Goal: Task Accomplishment & Management: Manage account settings

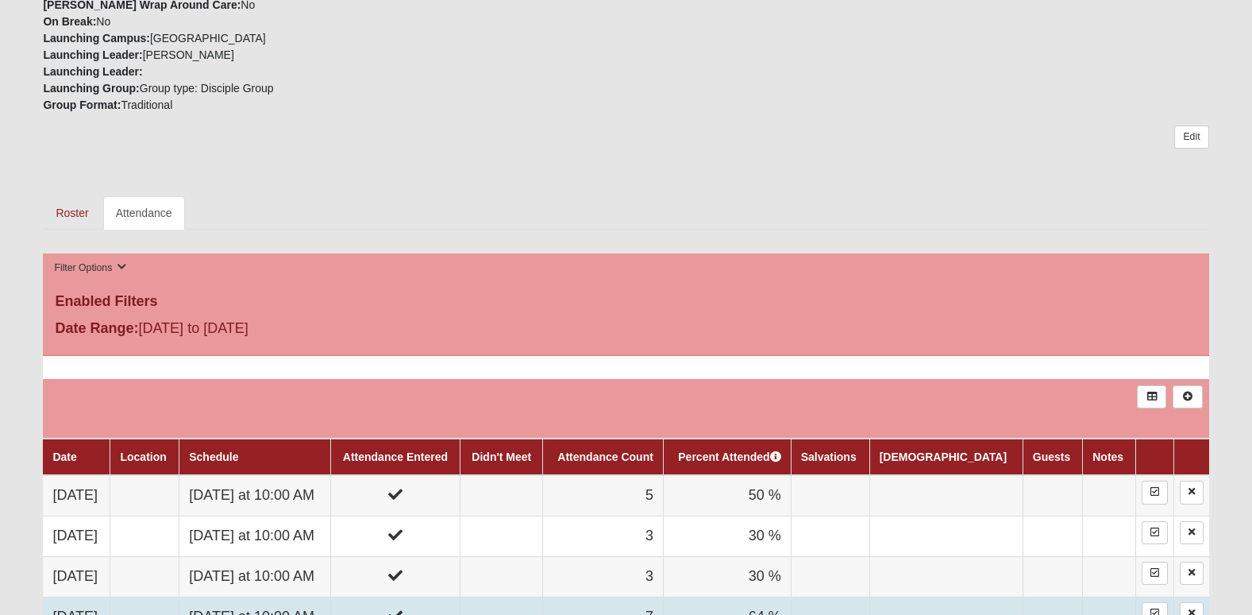
scroll to position [476, 0]
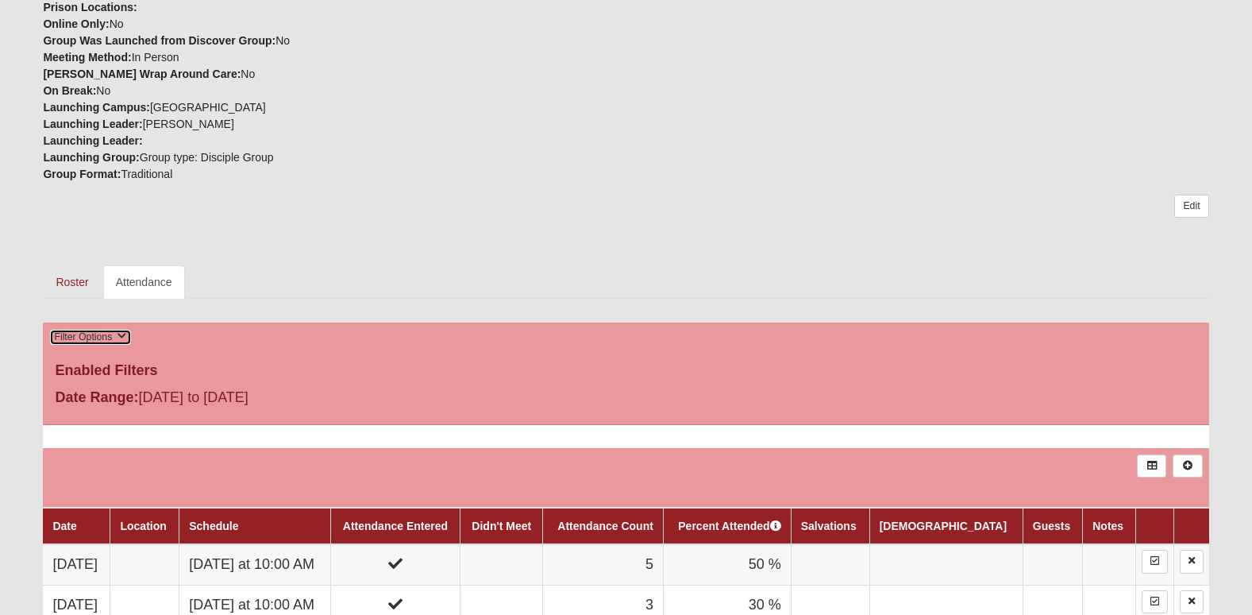
click at [93, 333] on button "Filter Options" at bounding box center [90, 337] width 82 height 17
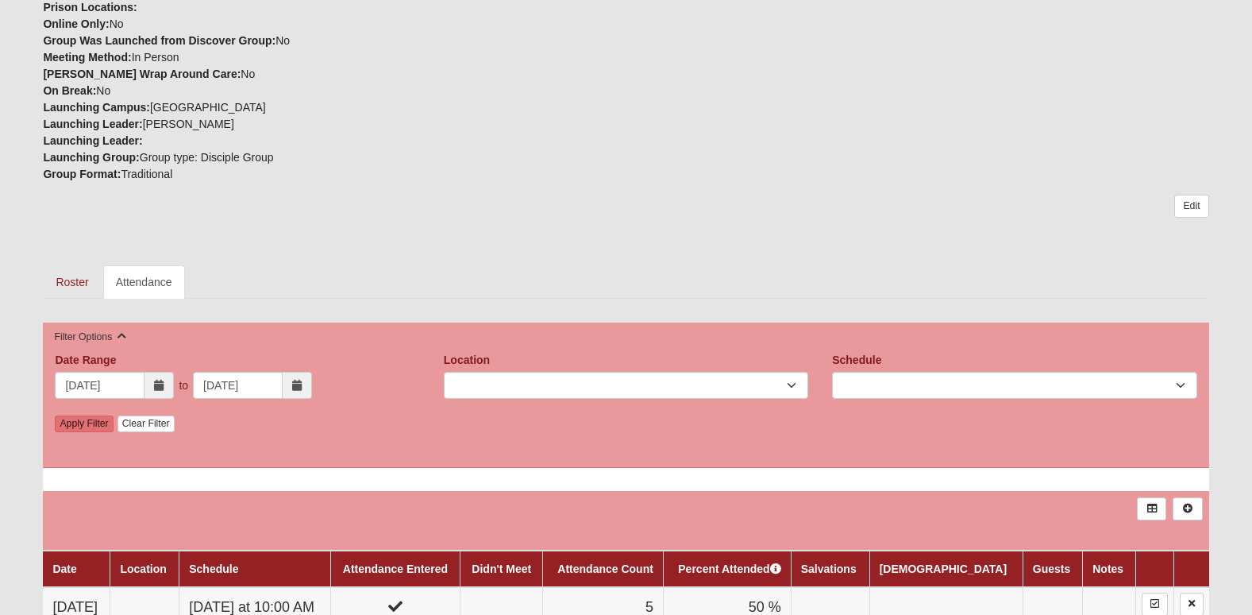
click at [298, 383] on icon at bounding box center [297, 385] width 10 height 11
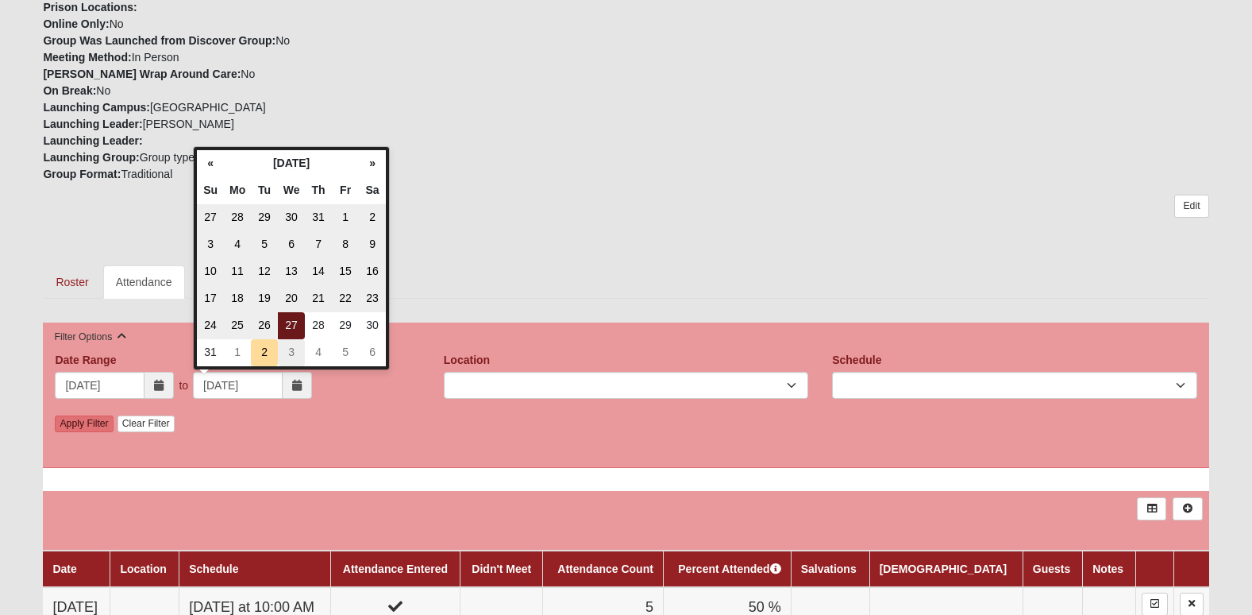
click at [291, 349] on td "3" at bounding box center [291, 352] width 27 height 27
type input "09/03/2025"
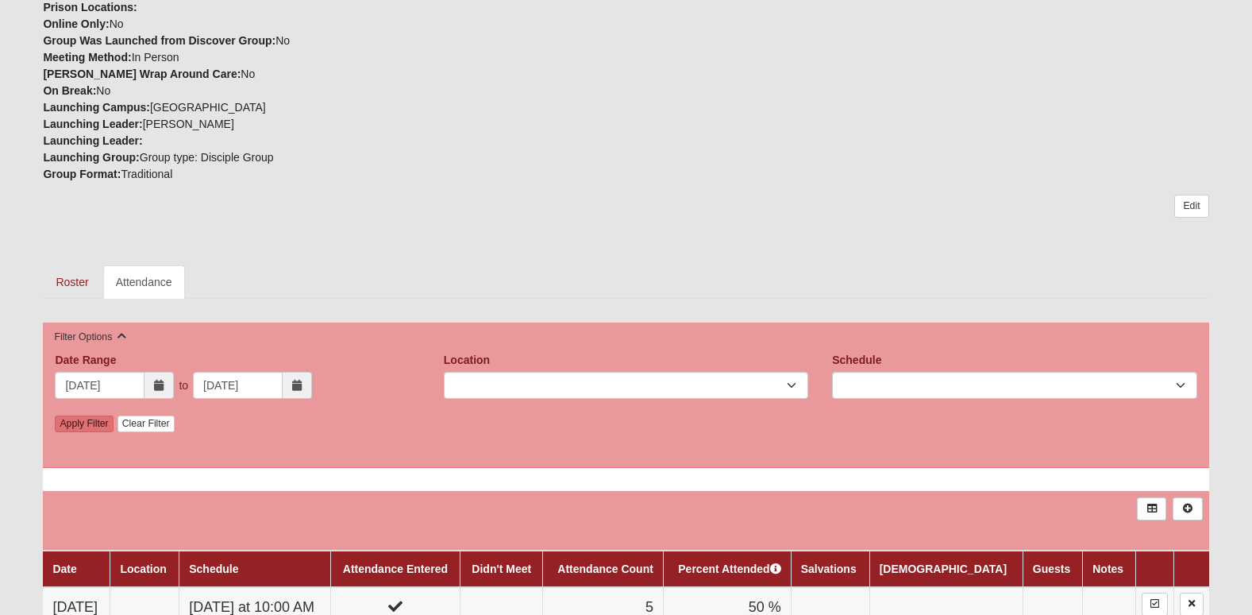
click at [291, 349] on div "Date Range 1/1/2025 to 09/03/2025 Date Range is required. Location Schedule App…" at bounding box center [626, 394] width 1166 height 145
click at [98, 422] on link "Apply Filter" at bounding box center [84, 423] width 58 height 17
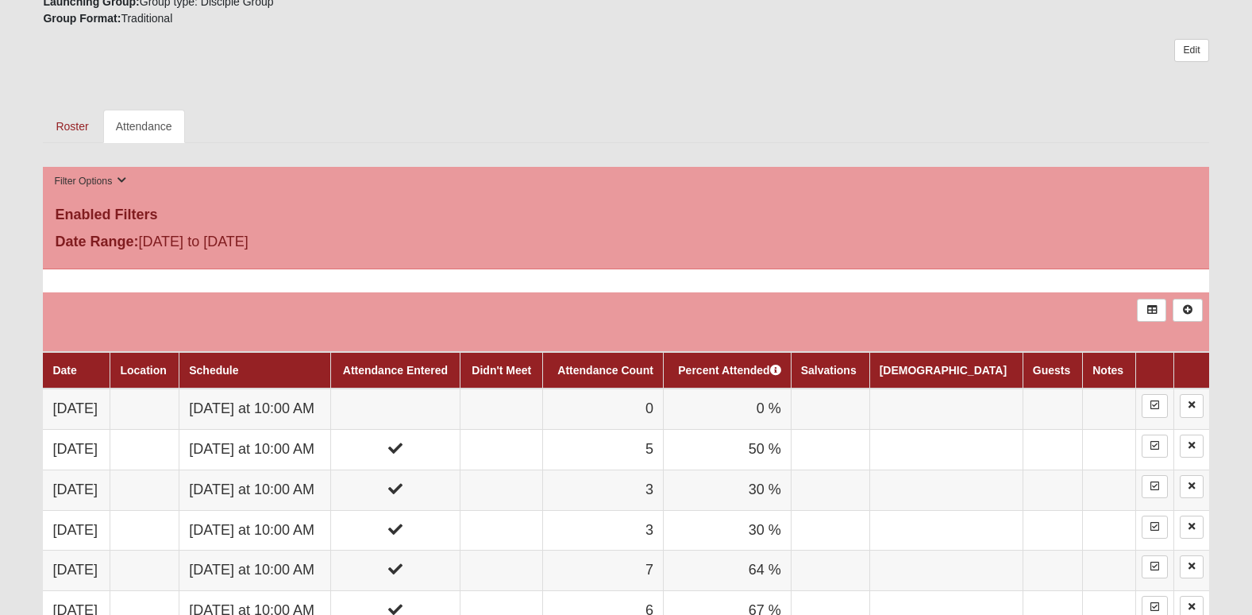
scroll to position [635, 0]
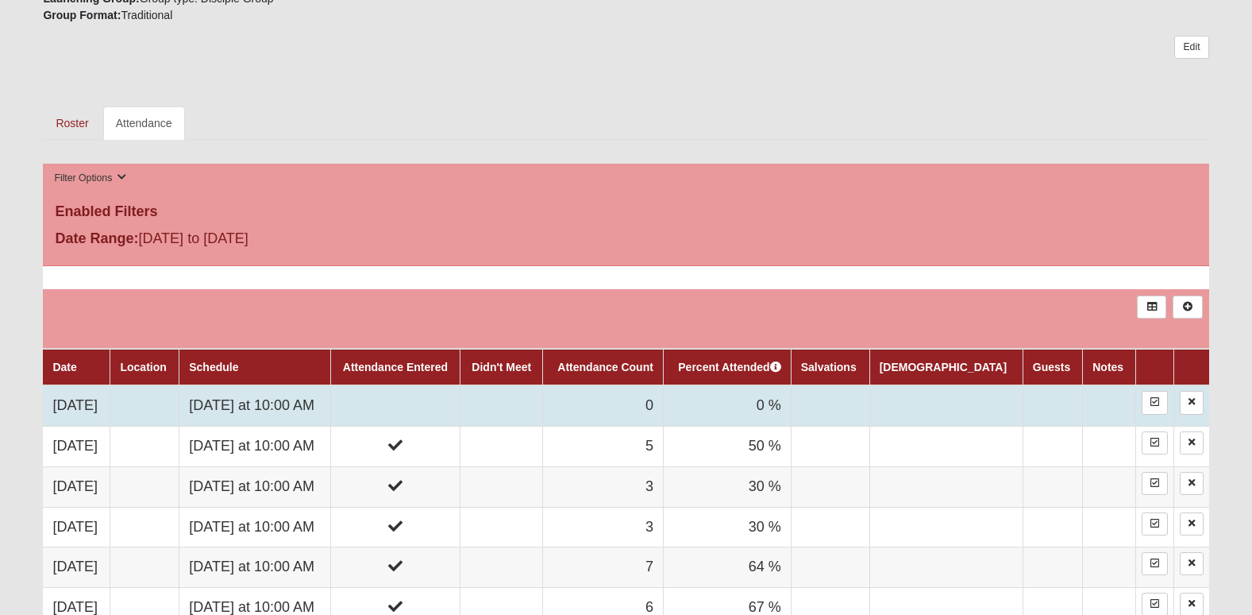
click at [441, 401] on td at bounding box center [395, 405] width 130 height 40
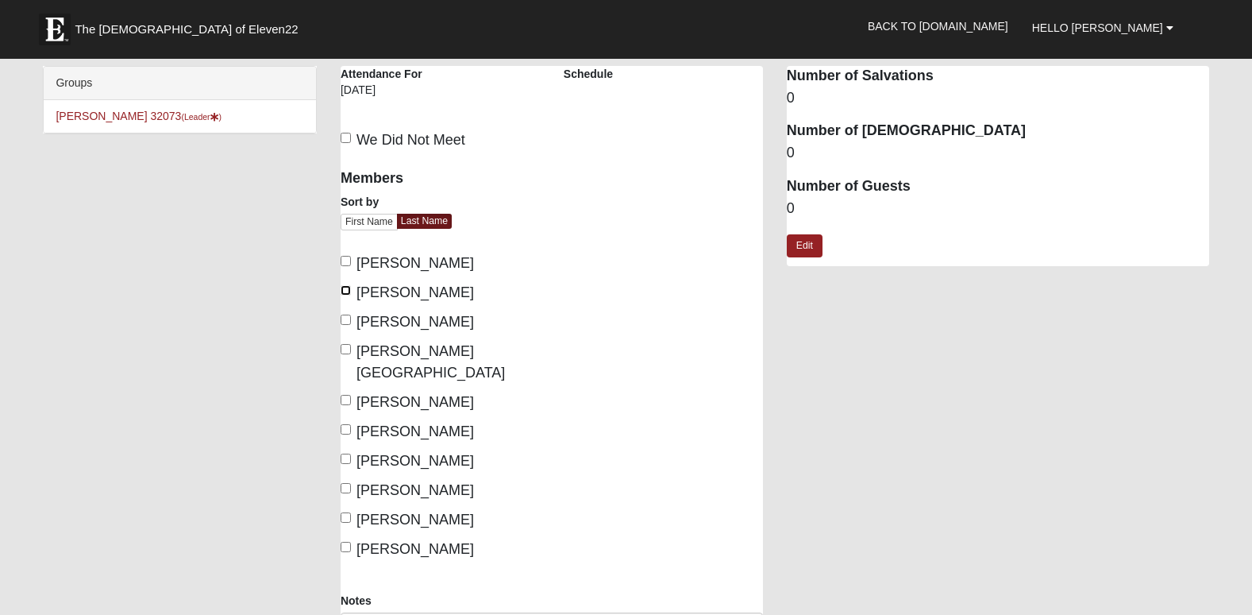
click at [345, 291] on input "Fleming, Merrick" at bounding box center [346, 290] width 10 height 10
checkbox input "true"
click at [345, 320] on input "Gonzalez, Jose" at bounding box center [346, 319] width 10 height 10
checkbox input "true"
click at [346, 395] on input "Kirkland, Vann" at bounding box center [346, 400] width 10 height 10
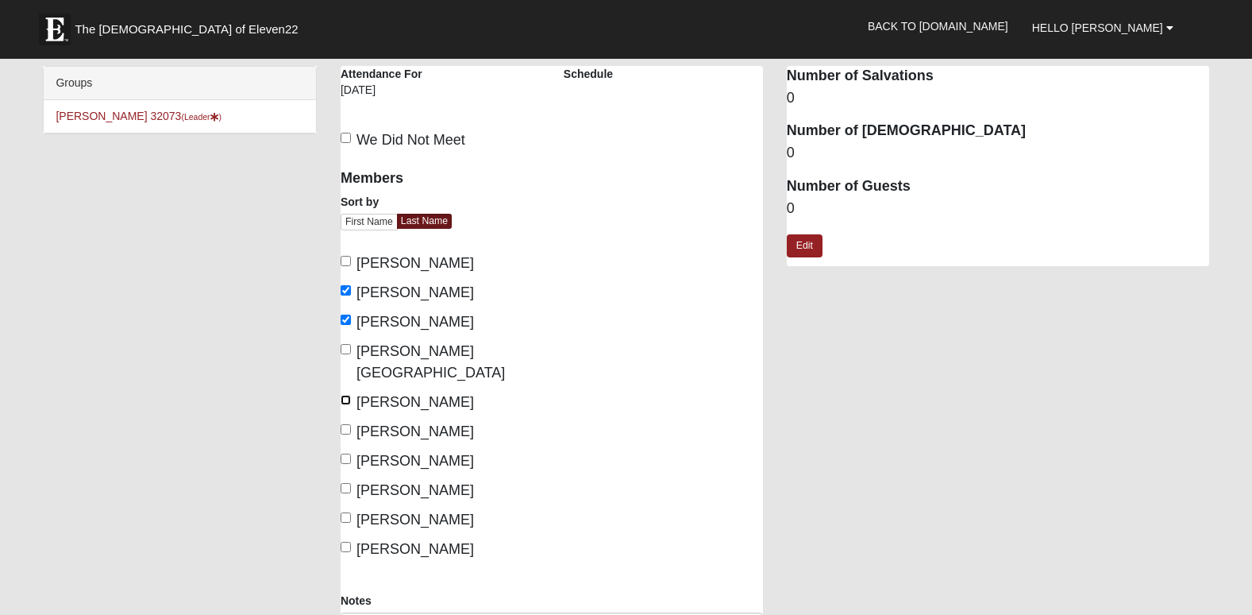
checkbox input "true"
click at [346, 483] on input "Shirley, Jason" at bounding box center [346, 488] width 10 height 10
checkbox input "true"
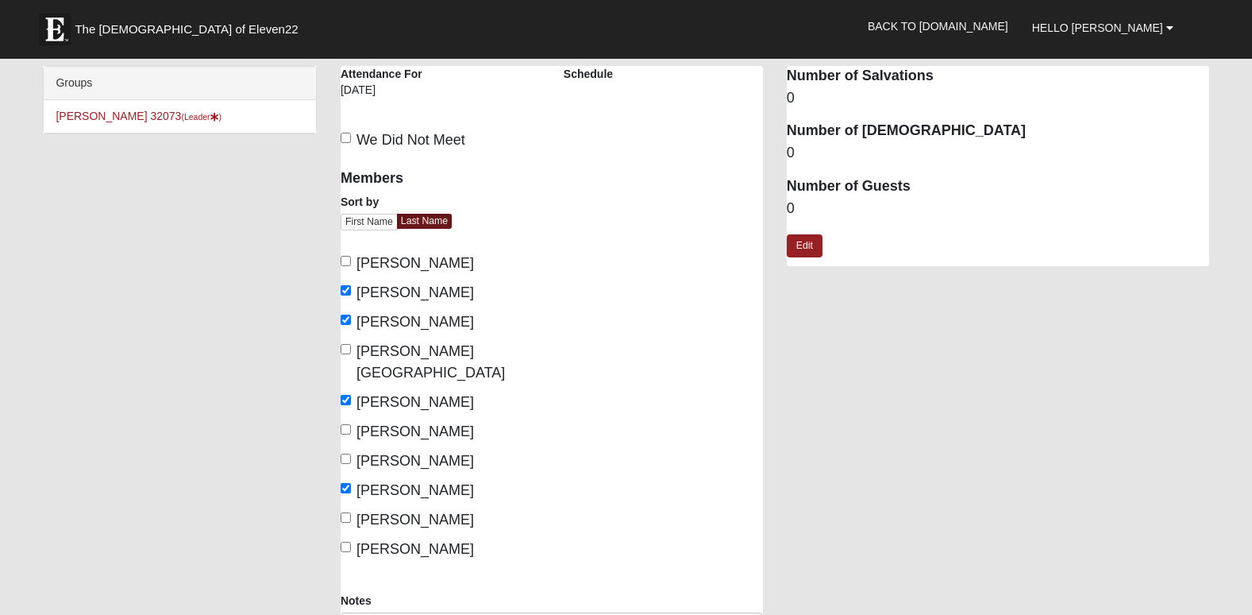
click at [790, 208] on dd "0" at bounding box center [998, 208] width 422 height 21
click at [801, 243] on link "Edit" at bounding box center [805, 245] width 36 height 23
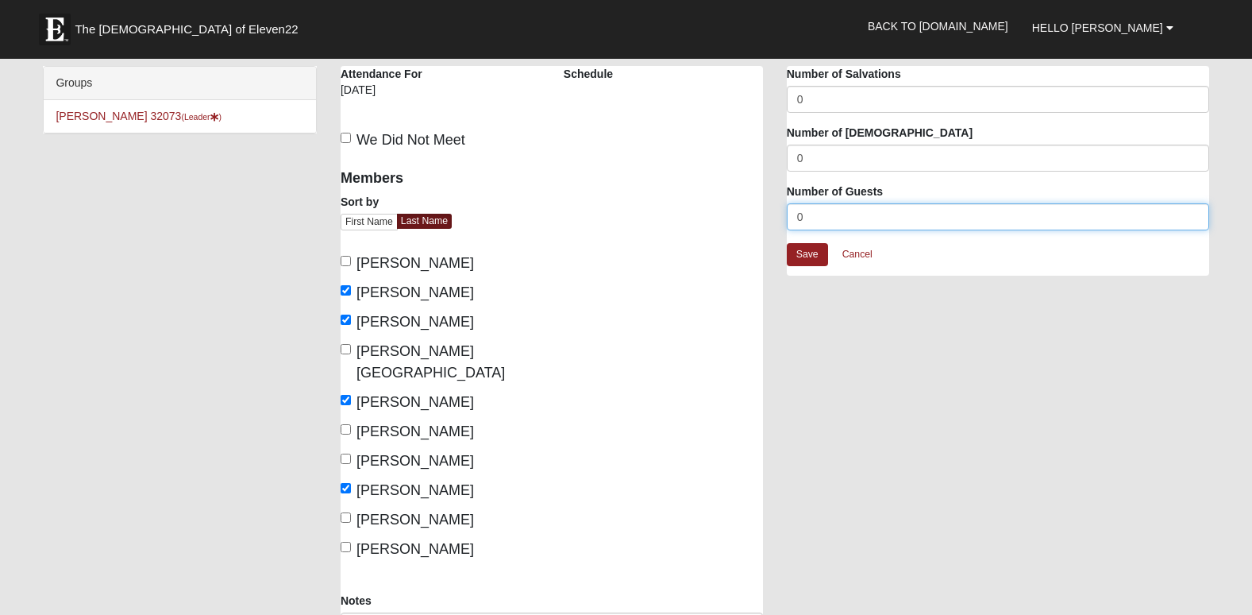
click at [802, 214] on input "0" at bounding box center [998, 216] width 422 height 27
type input "1"
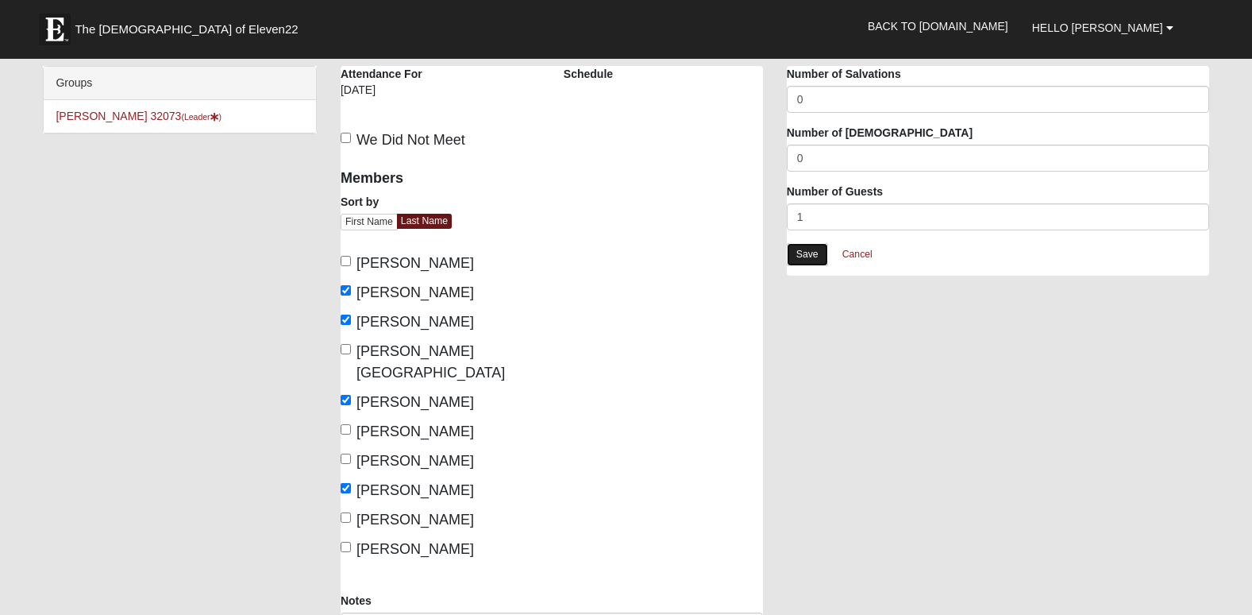
click at [803, 256] on link "Save" at bounding box center [807, 254] width 41 height 23
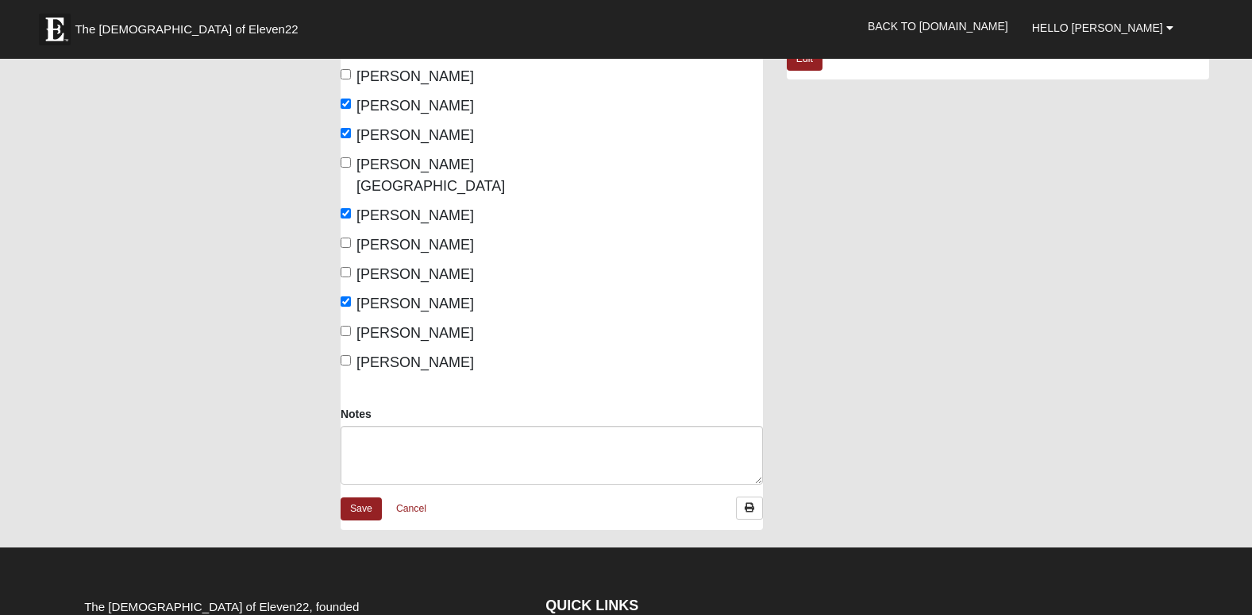
scroll to position [238, 0]
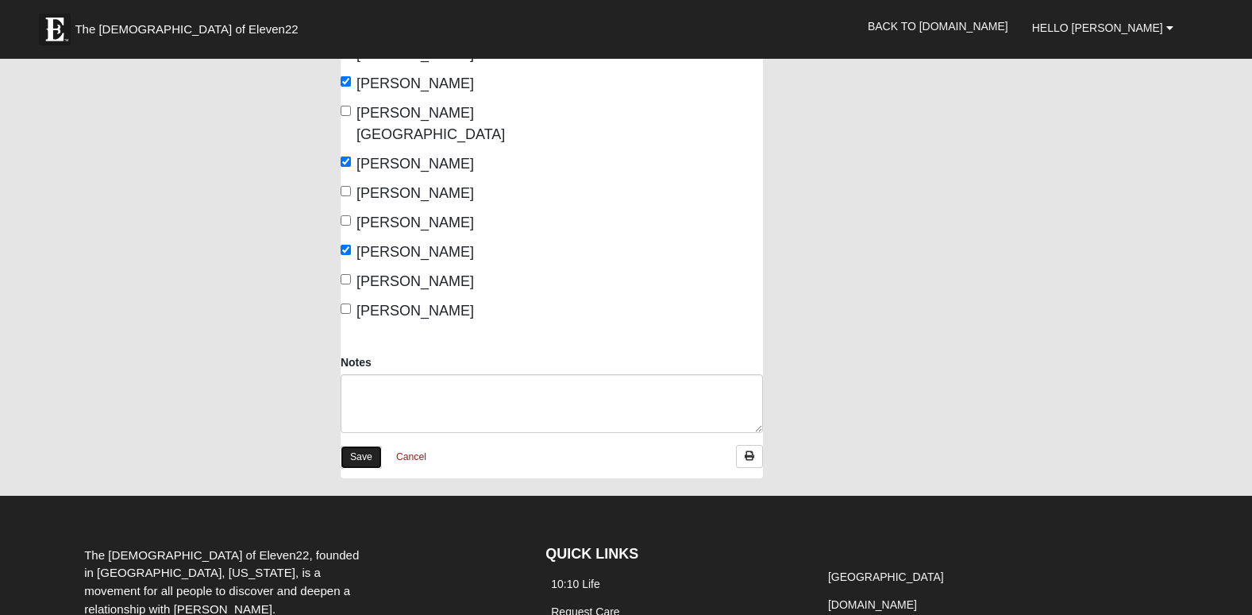
click at [368, 445] on link "Save" at bounding box center [361, 456] width 41 height 23
